Goal: Task Accomplishment & Management: Manage account settings

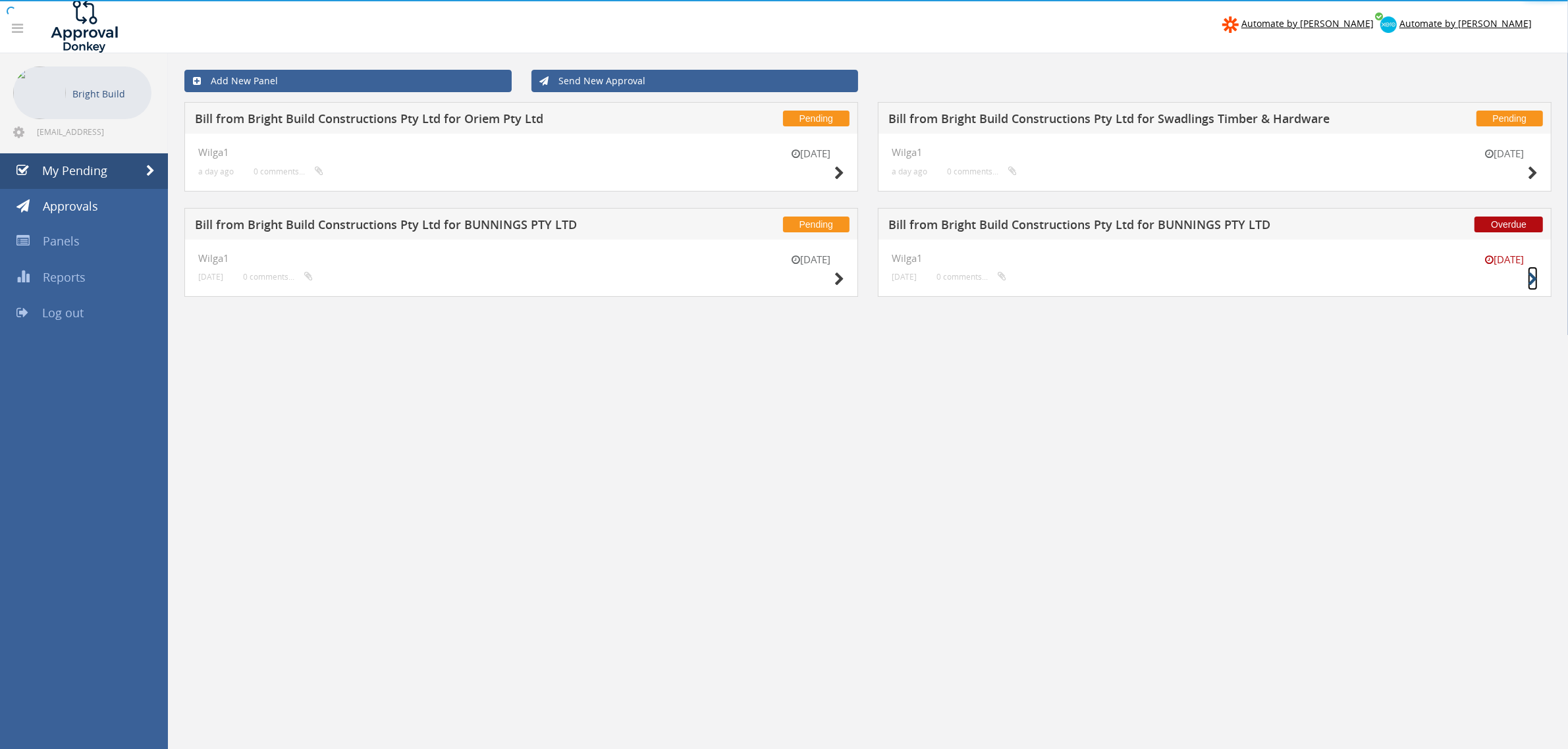
click at [1535, 276] on icon at bounding box center [1532, 279] width 10 height 14
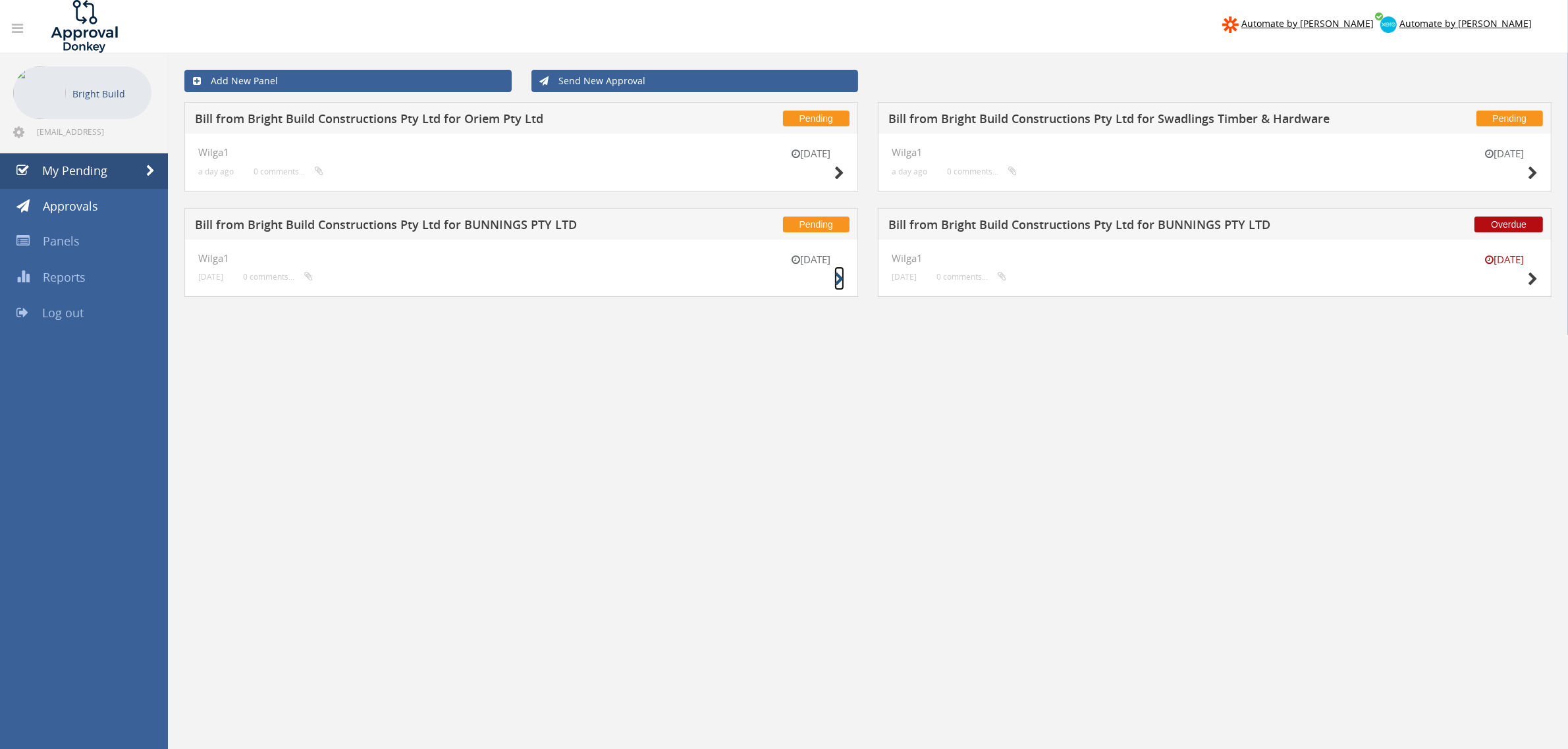
click at [837, 280] on icon at bounding box center [838, 279] width 10 height 14
click at [1531, 168] on icon at bounding box center [1532, 173] width 10 height 14
click at [835, 168] on icon at bounding box center [838, 173] width 10 height 14
